Goal: Information Seeking & Learning: Find specific fact

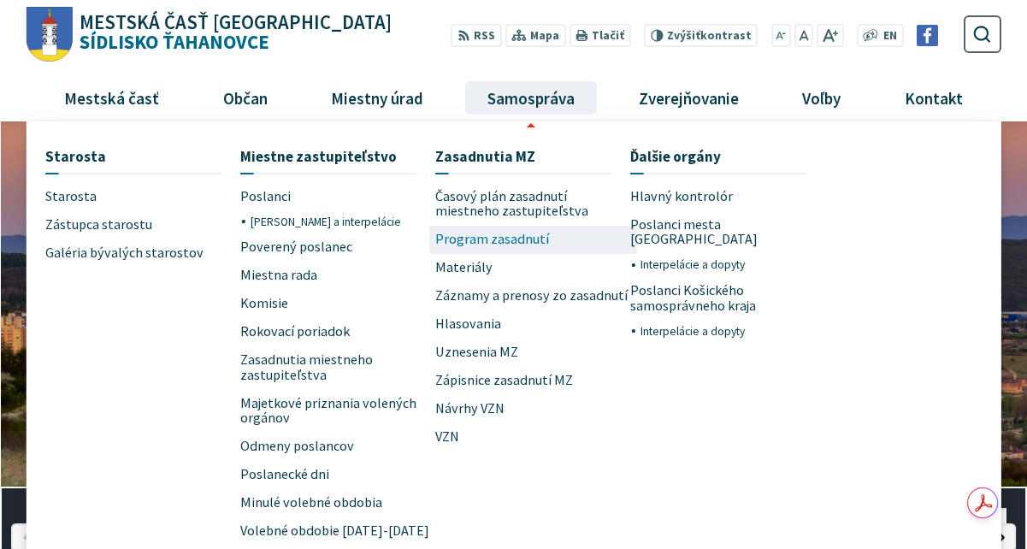
click at [450, 235] on span "Program zasadnutí" at bounding box center [492, 240] width 114 height 28
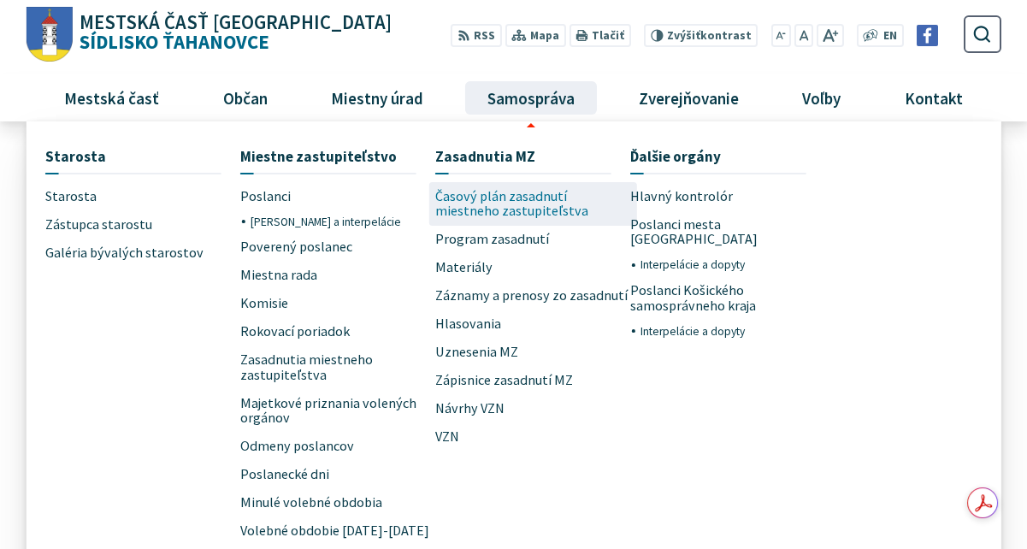
click at [492, 200] on span "Časový plán zasadnutí miestneho zastupiteľstva" at bounding box center [532, 204] width 195 height 44
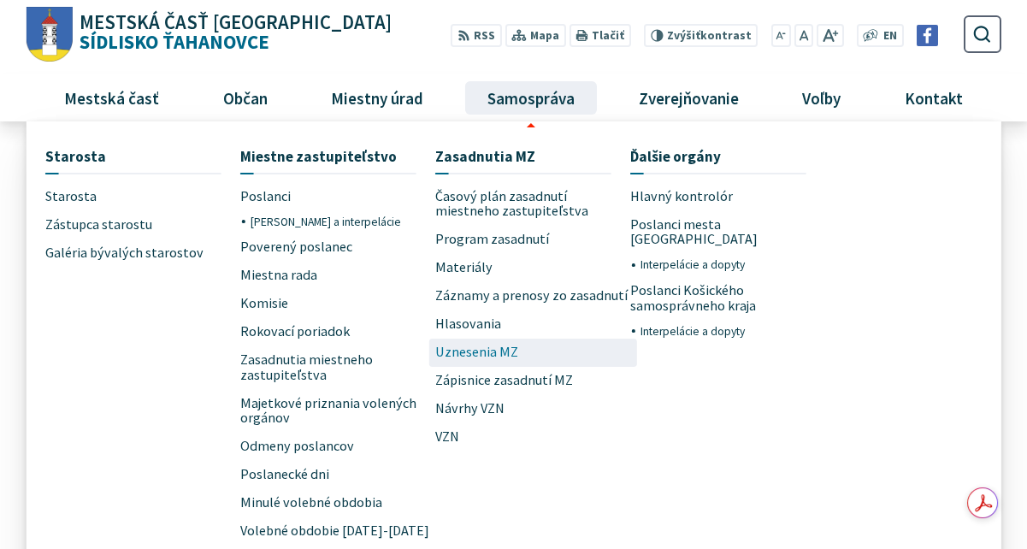
click at [479, 348] on span "Uznesenia MZ" at bounding box center [476, 353] width 83 height 28
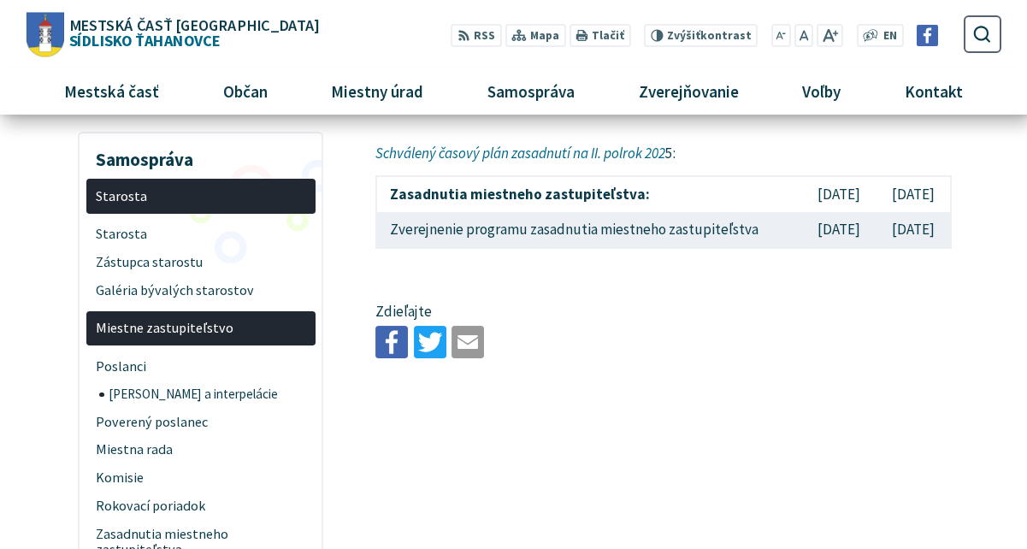
scroll to position [86, 0]
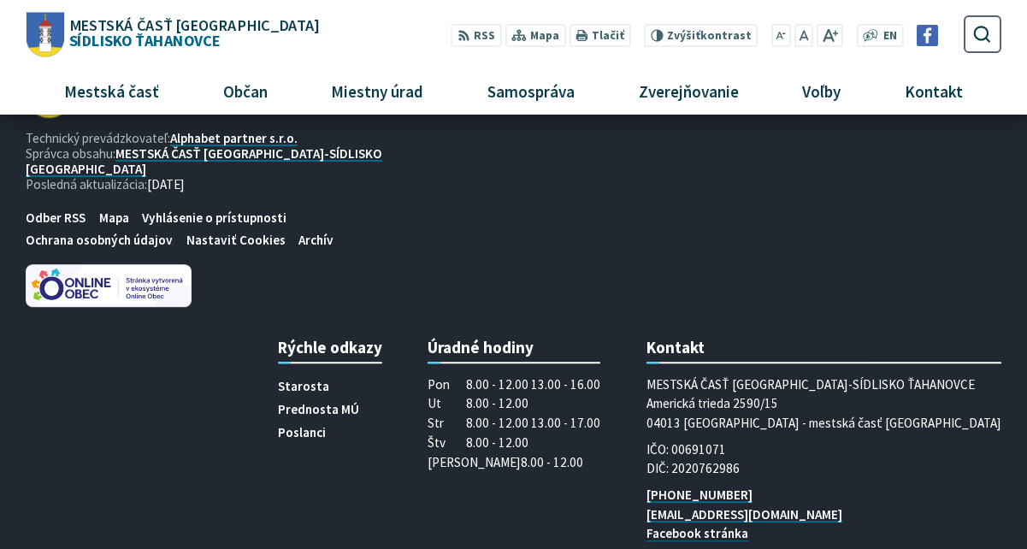
scroll to position [1027, 0]
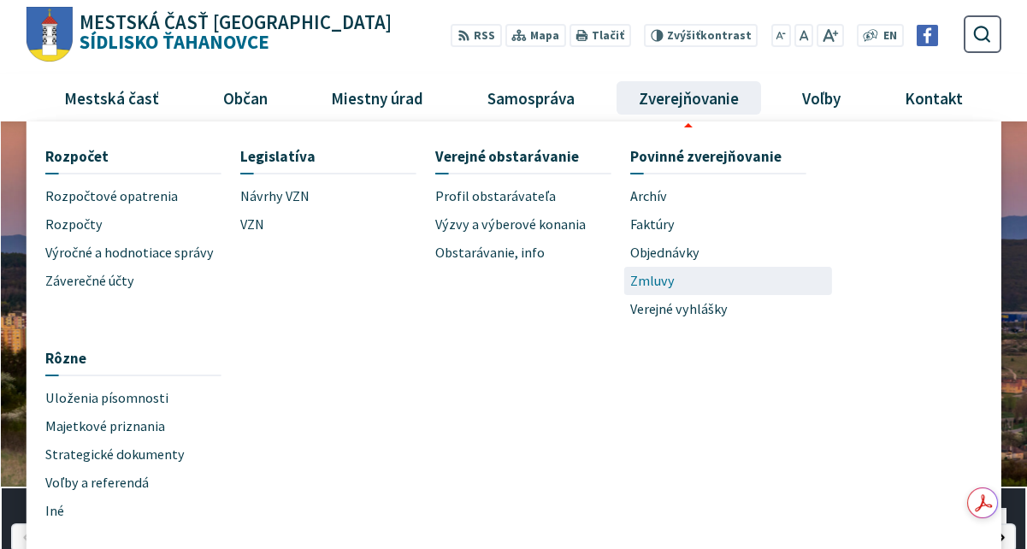
click at [654, 275] on span "Zmluvy" at bounding box center [652, 281] width 44 height 28
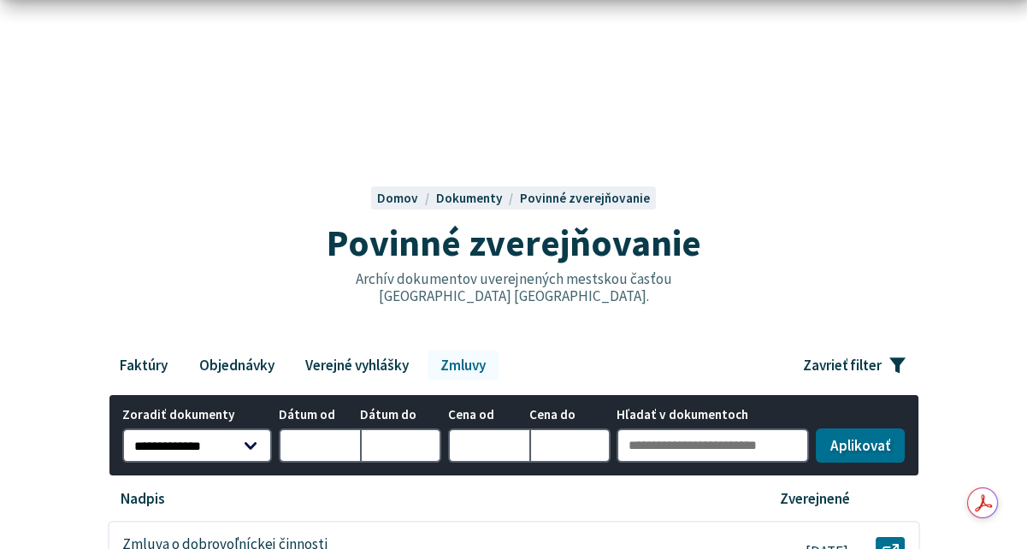
scroll to position [171, 0]
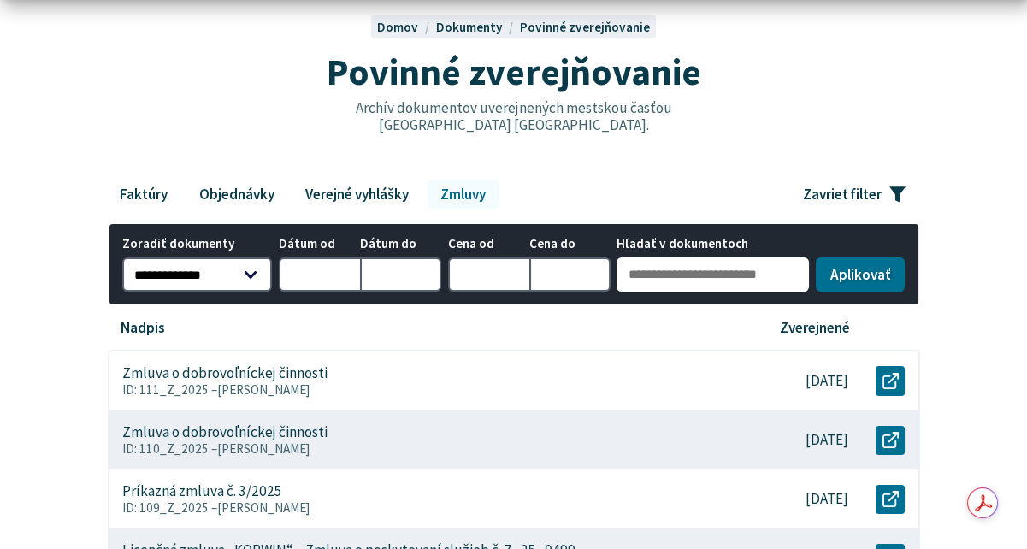
click at [644, 269] on input "Hľadať v dokumentoch" at bounding box center [713, 274] width 192 height 34
type input "**********"
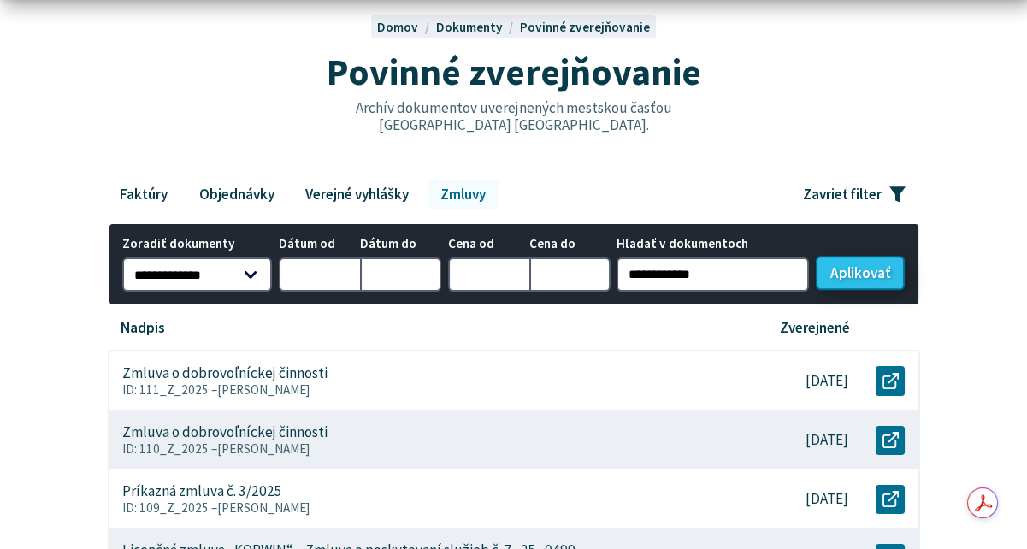
click at [876, 280] on button "Aplikovať vybrané filtre" at bounding box center [860, 273] width 89 height 34
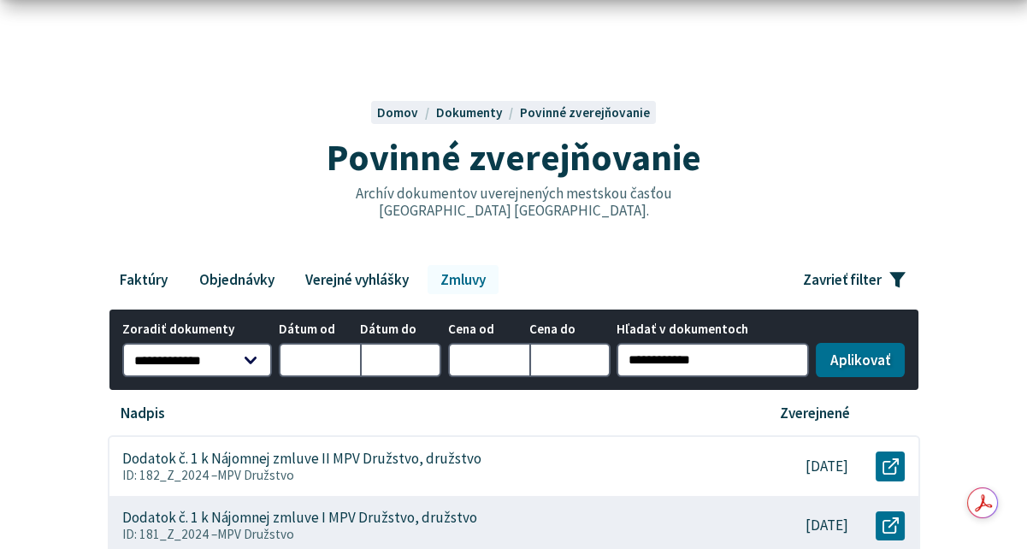
scroll to position [171, 0]
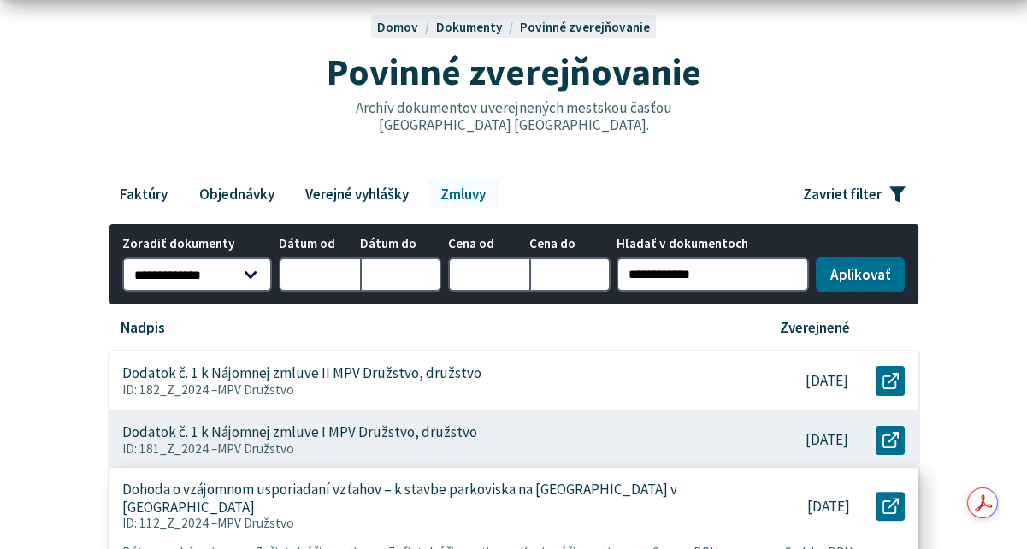
click at [494, 488] on p "Dohoda o vzájomnom usporiadaní vzťahov – k stavbe parkoviska na Berlínskej ulic…" at bounding box center [425, 498] width 607 height 35
